Goal: Information Seeking & Learning: Learn about a topic

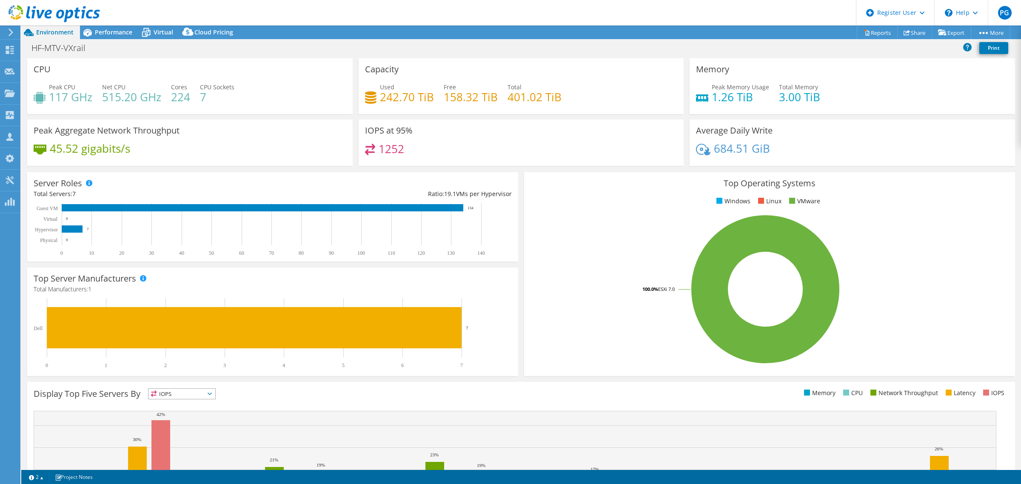
select select "USD"
click at [731, 100] on h4 "1.26 TiB" at bounding box center [740, 96] width 57 height 9
click at [112, 33] on span "Performance" at bounding box center [113, 32] width 37 height 8
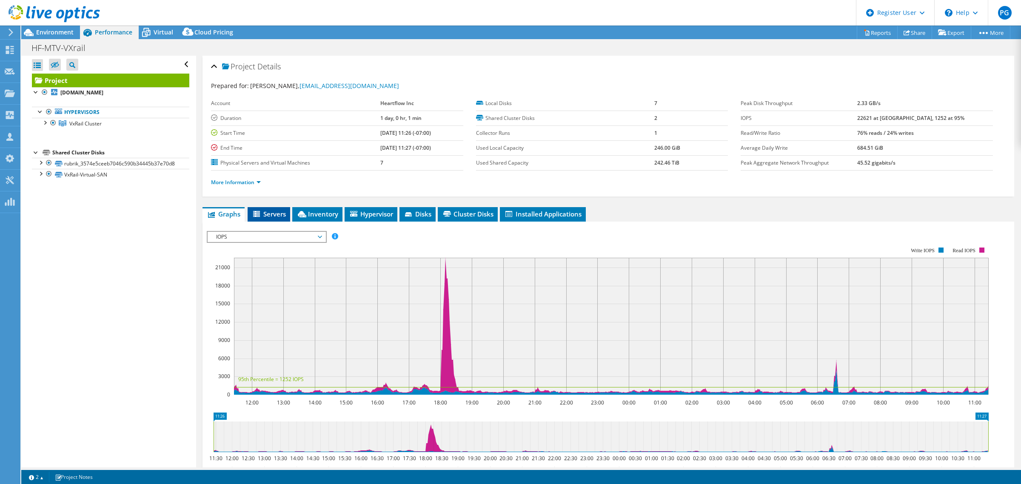
click at [265, 217] on span "Servers" at bounding box center [269, 214] width 34 height 9
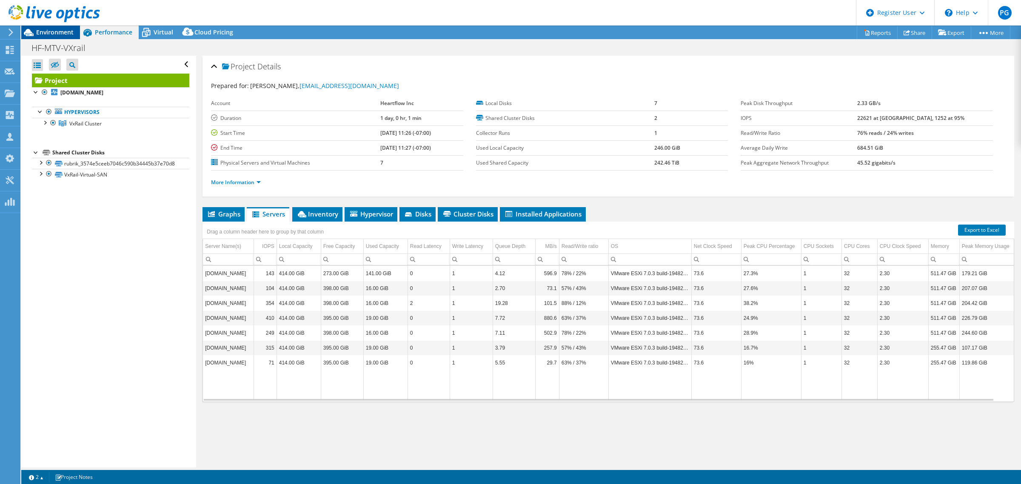
click at [49, 32] on span "Environment" at bounding box center [54, 32] width 37 height 8
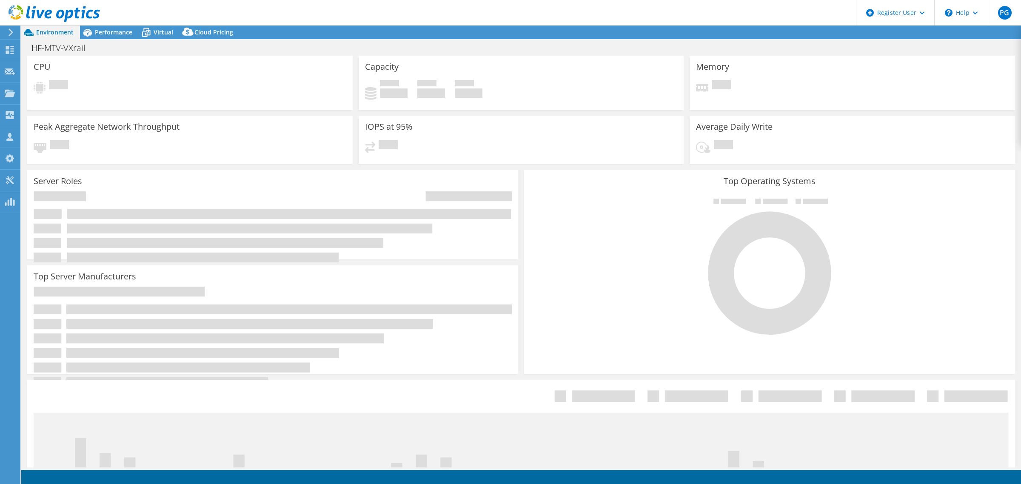
select select "USD"
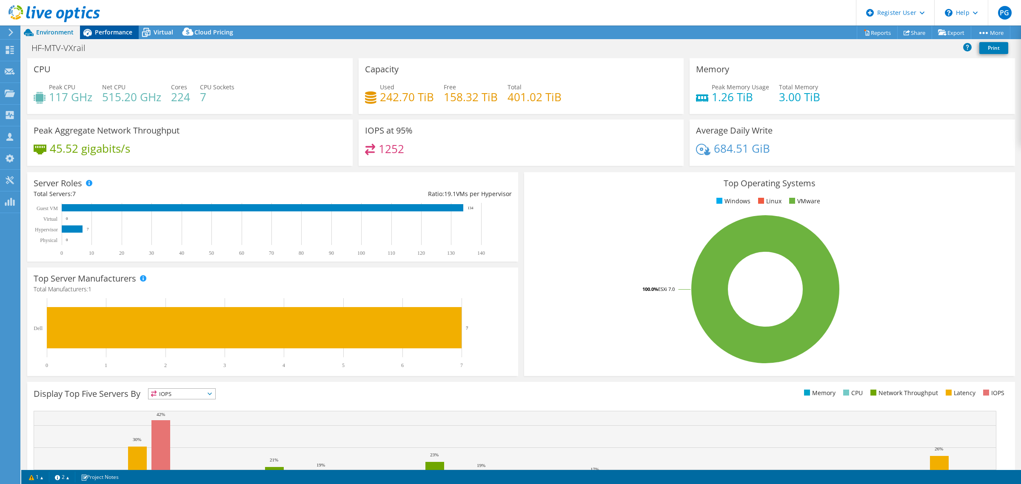
click at [113, 37] on div "Performance" at bounding box center [109, 33] width 59 height 14
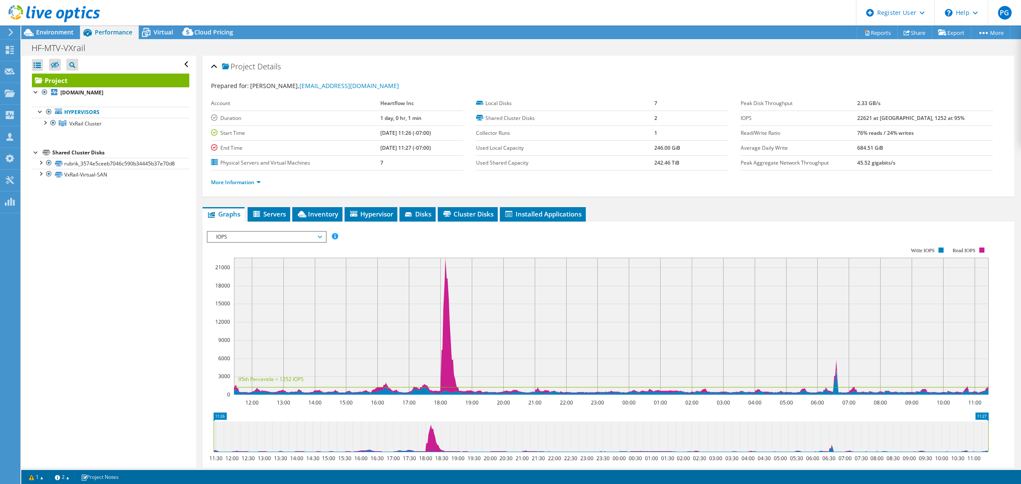
drag, startPoint x: 368, startPoint y: 213, endPoint x: 342, endPoint y: 211, distance: 26.4
click at [368, 213] on span "Hypervisor" at bounding box center [371, 214] width 44 height 9
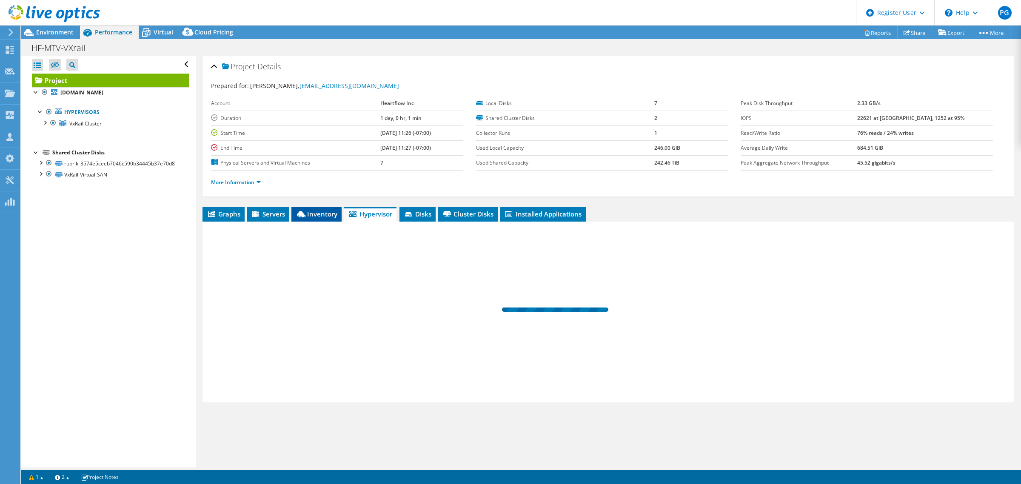
click at [306, 211] on icon at bounding box center [301, 214] width 9 height 6
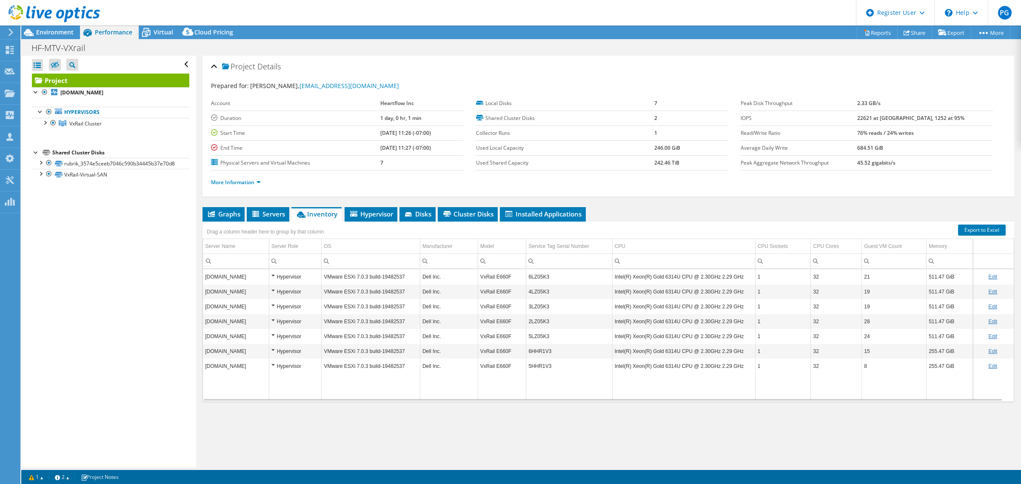
click at [988, 280] on link "Edit" at bounding box center [992, 277] width 9 height 6
click at [929, 277] on td "511.47 GiB" at bounding box center [950, 276] width 46 height 15
click at [992, 280] on link "Cancel" at bounding box center [1000, 277] width 16 height 6
click at [47, 123] on div at bounding box center [44, 122] width 9 height 9
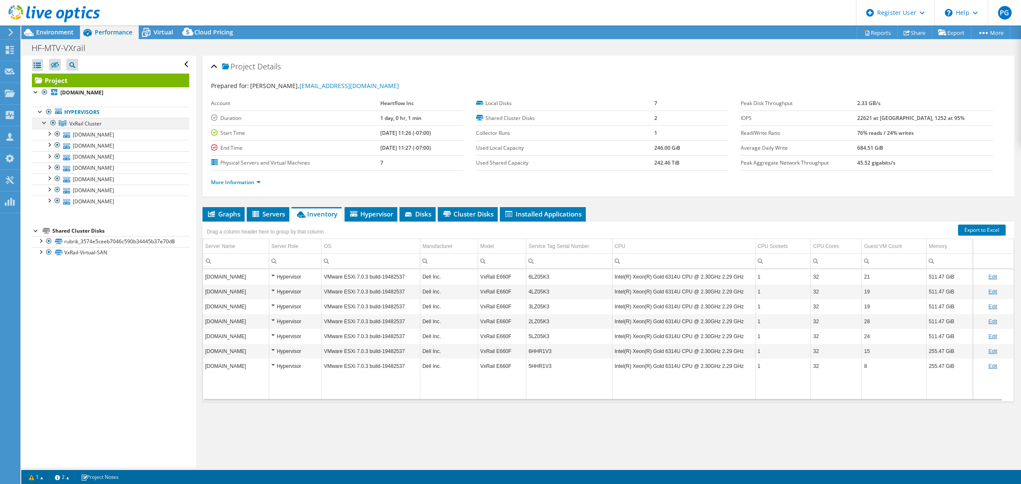
click at [47, 123] on div at bounding box center [44, 122] width 9 height 9
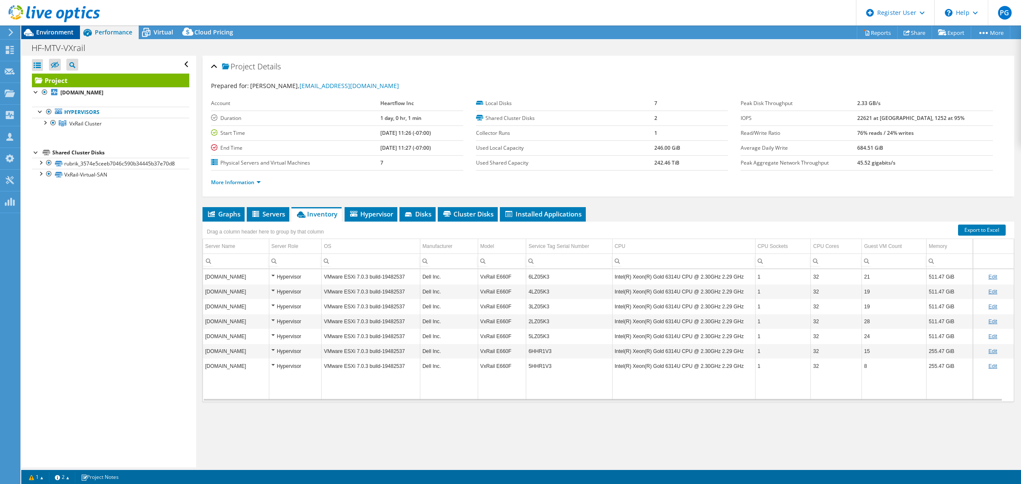
click at [65, 36] on div "Environment" at bounding box center [50, 33] width 59 height 14
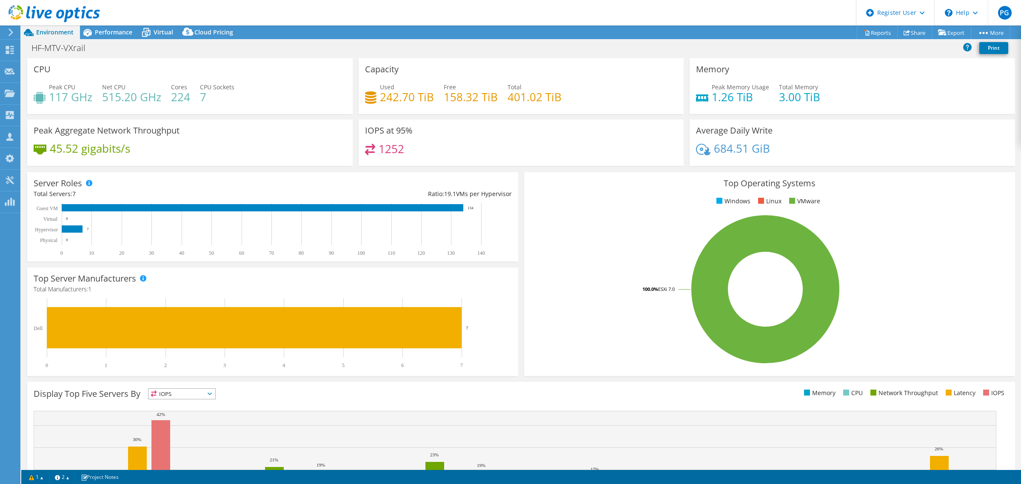
drag, startPoint x: 557, startPoint y: 138, endPoint x: 296, endPoint y: 68, distance: 270.5
click at [557, 138] on div "IOPS at 95% 1252" at bounding box center [522, 143] width 326 height 46
click at [101, 33] on span "Performance" at bounding box center [113, 32] width 37 height 8
